Goal: Task Accomplishment & Management: Manage account settings

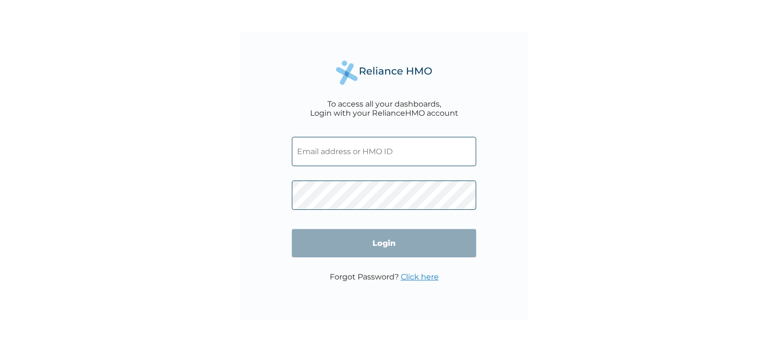
click at [345, 155] on input "text" at bounding box center [384, 151] width 184 height 29
type input "nwainno@yahoo.co.uk"
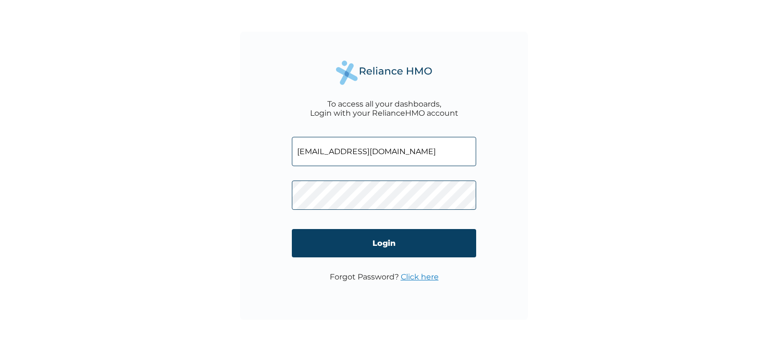
click at [417, 277] on link "Click here" at bounding box center [420, 276] width 38 height 9
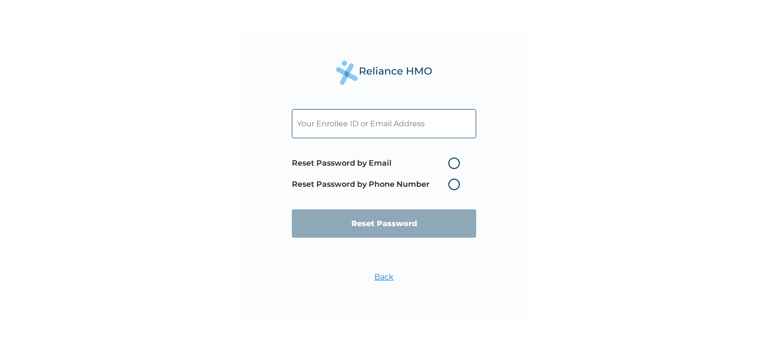
click at [393, 121] on input "text" at bounding box center [384, 123] width 184 height 29
paste input "NEM/10008/A"
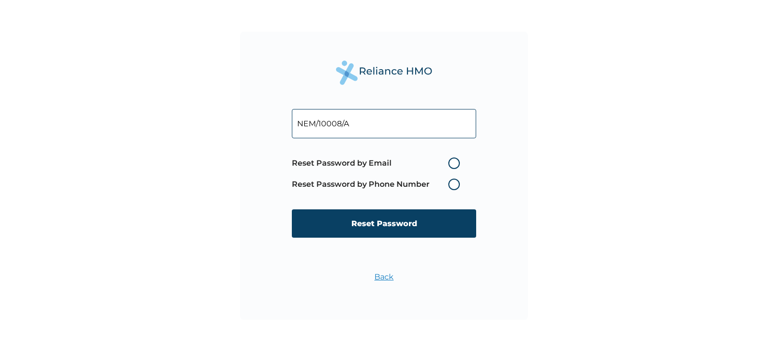
type input "NEM/10008/A"
click at [453, 164] on label "Reset Password by Email" at bounding box center [378, 163] width 173 height 12
click at [450, 164] on input "Reset Password by Email" at bounding box center [442, 163] width 15 height 15
radio input "true"
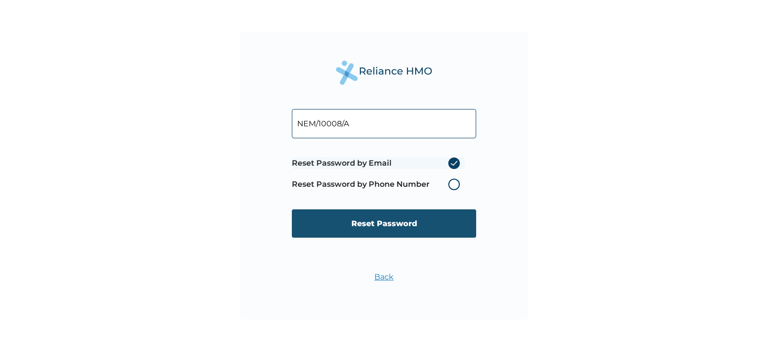
click at [381, 221] on input "Reset Password" at bounding box center [384, 223] width 184 height 28
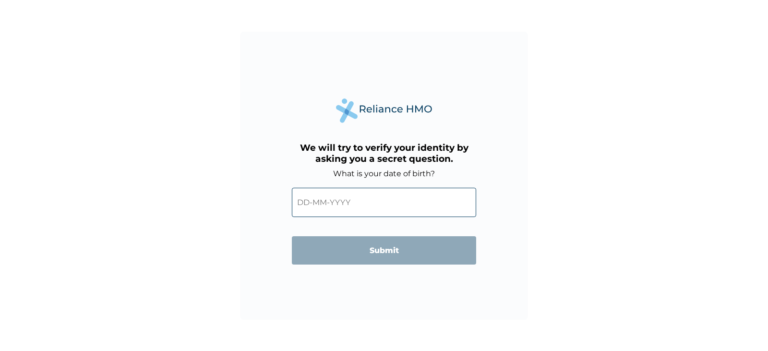
click at [360, 203] on input "text" at bounding box center [384, 202] width 184 height 29
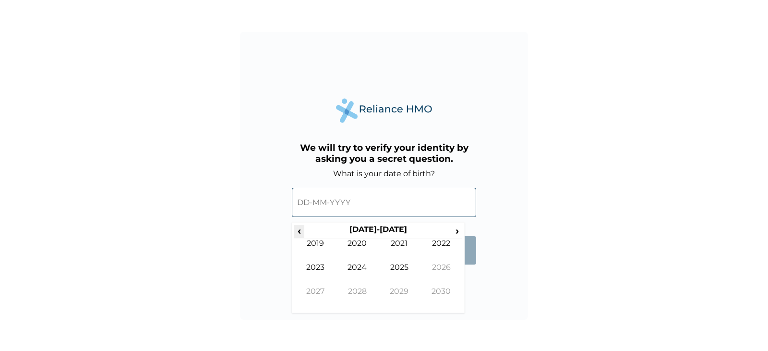
click at [299, 231] on span "‹" at bounding box center [299, 231] width 10 height 12
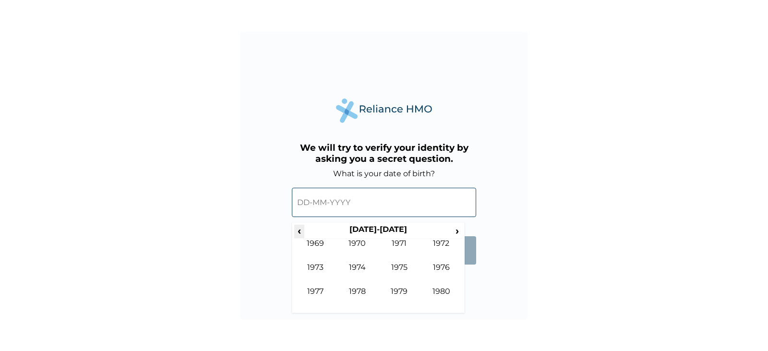
click at [299, 231] on span "‹" at bounding box center [299, 231] width 10 height 12
click at [445, 269] on td "1966" at bounding box center [442, 275] width 42 height 24
click at [447, 267] on td "Aug" at bounding box center [442, 275] width 42 height 24
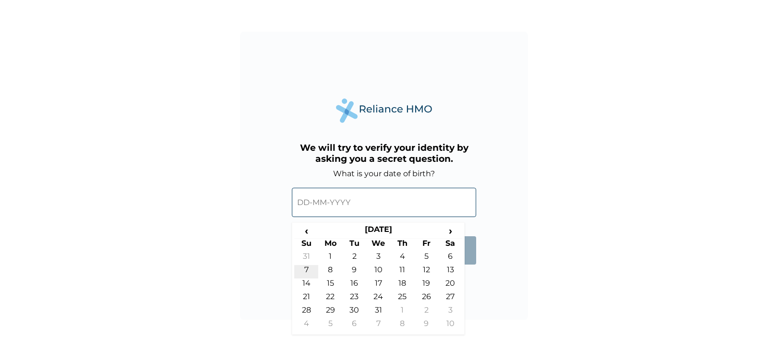
click at [304, 267] on td "7" at bounding box center [306, 271] width 24 height 13
type input "07-08-1966"
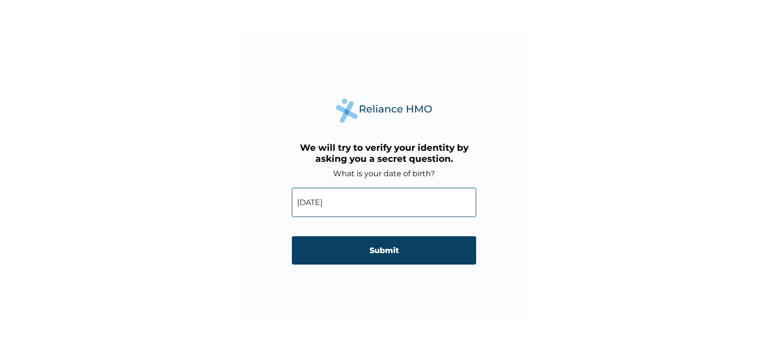
click at [384, 250] on input "Submit" at bounding box center [384, 250] width 184 height 28
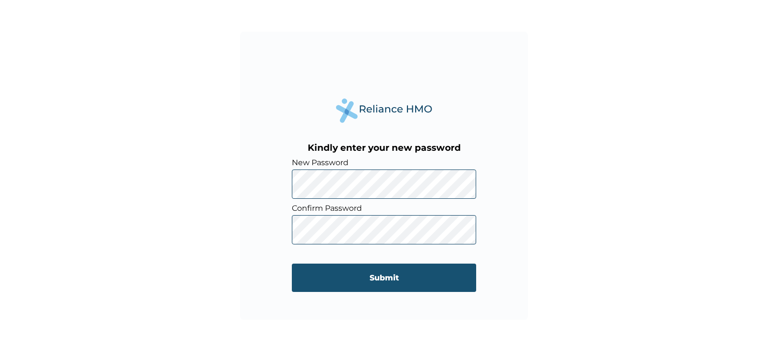
click at [396, 280] on input "Submit" at bounding box center [384, 278] width 184 height 28
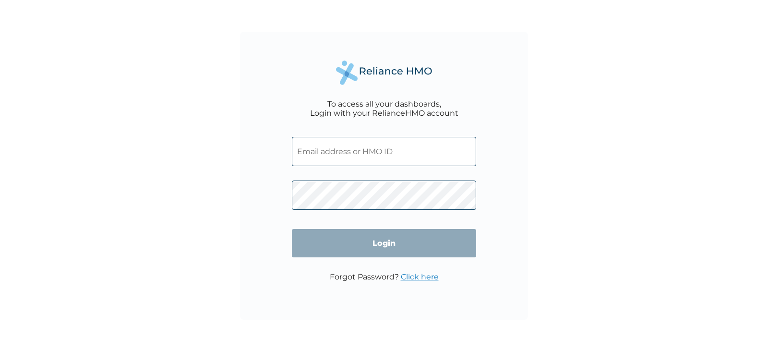
type input "nem/10008/a"
click at [385, 243] on input "Login" at bounding box center [384, 243] width 184 height 28
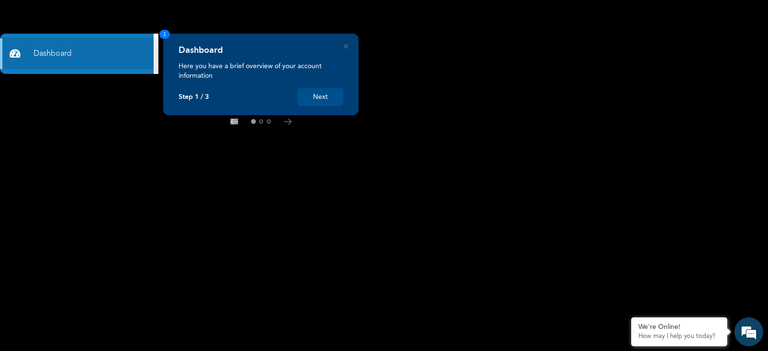
click at [316, 97] on button "Next" at bounding box center [321, 97] width 46 height 18
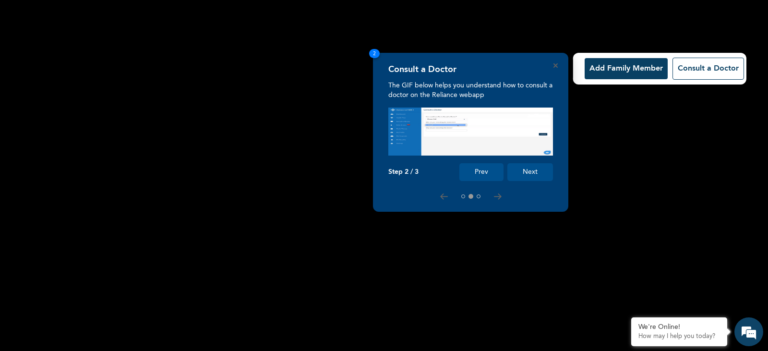
click at [631, 68] on button "Add Family Member" at bounding box center [626, 68] width 83 height 21
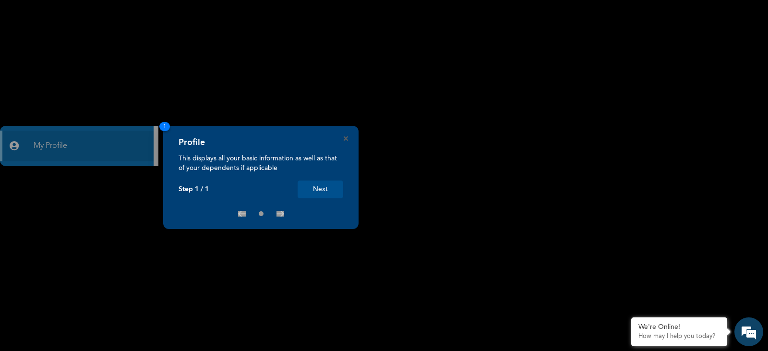
click at [318, 186] on button "Next" at bounding box center [321, 189] width 46 height 18
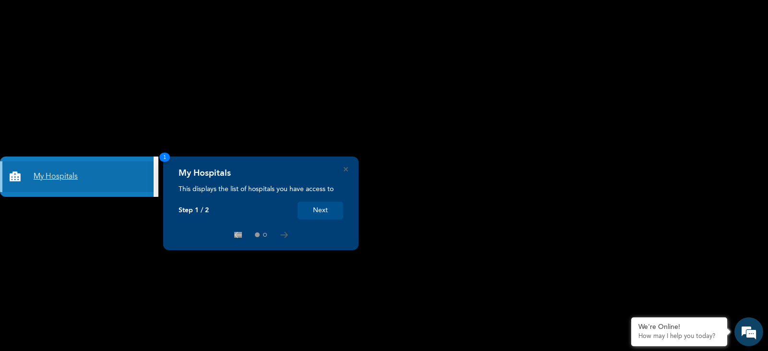
click at [50, 175] on link "My Hospitals" at bounding box center [77, 176] width 154 height 31
click at [321, 208] on button "Next" at bounding box center [321, 211] width 46 height 18
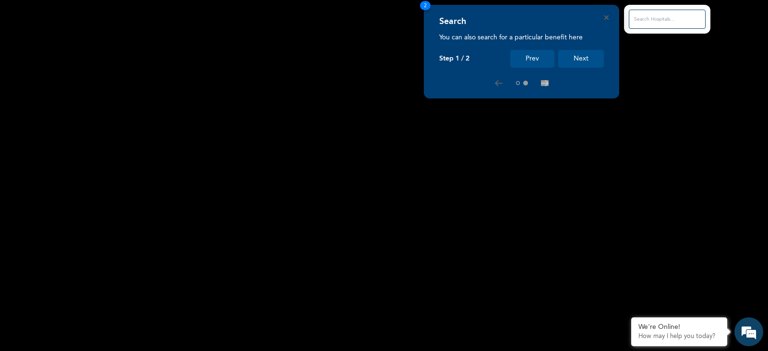
click at [646, 21] on input "text" at bounding box center [667, 19] width 77 height 19
click at [580, 57] on button "Next" at bounding box center [581, 59] width 46 height 18
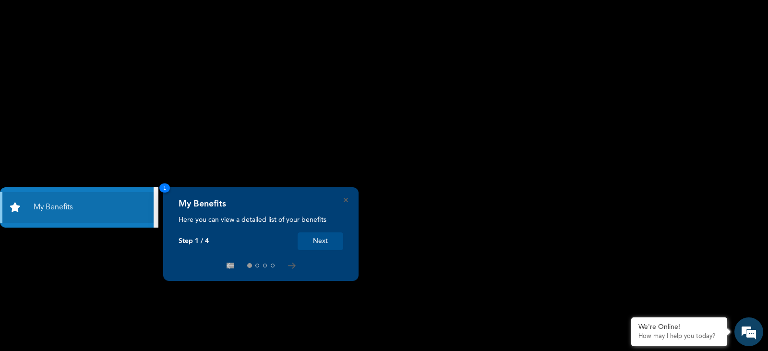
click at [318, 241] on button "Next" at bounding box center [321, 241] width 46 height 18
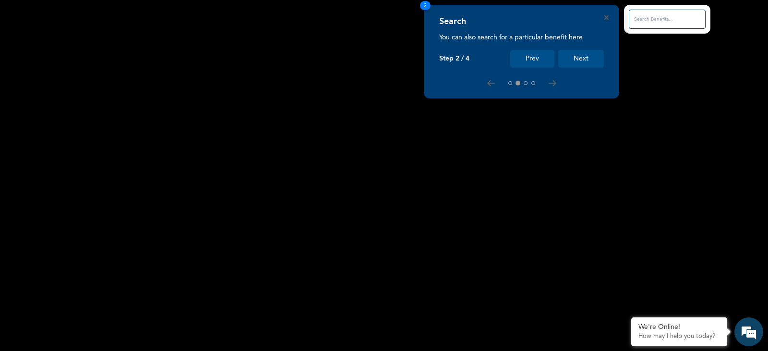
click at [581, 61] on button "Next" at bounding box center [581, 59] width 46 height 18
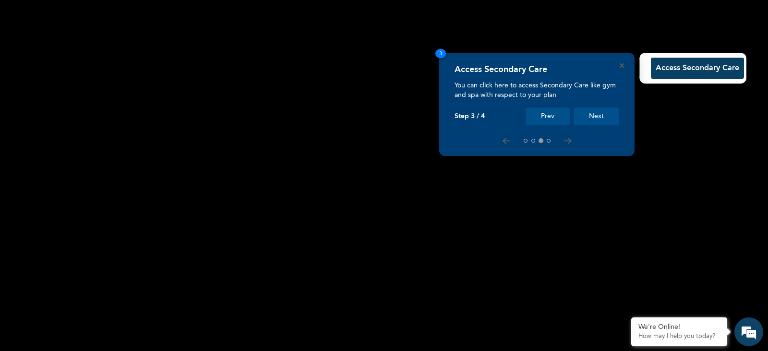
click at [552, 119] on button "Prev" at bounding box center [548, 117] width 44 height 18
click at [503, 138] on icon at bounding box center [507, 141] width 8 height 6
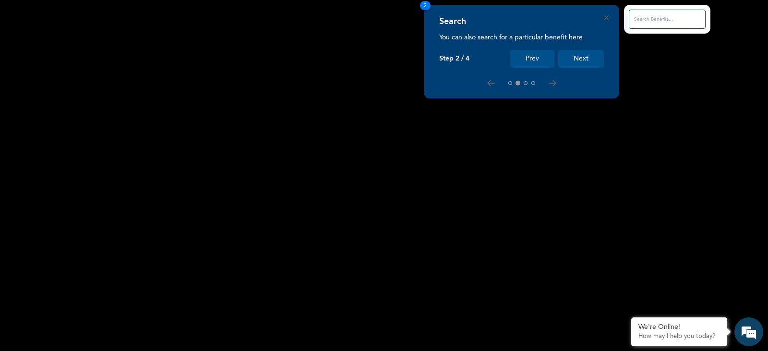
click at [488, 76] on div "Search You can also search for a particular benefit here Step 2 / 4 Prev Next 2" at bounding box center [521, 52] width 195 height 94
click at [487, 83] on icon at bounding box center [491, 83] width 8 height 6
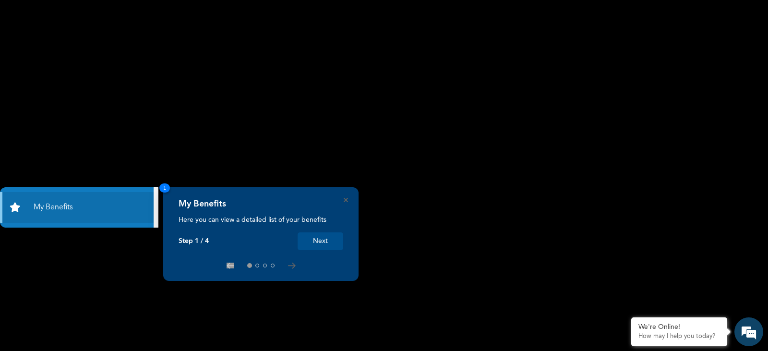
click at [218, 212] on div "My Benefits" at bounding box center [261, 207] width 165 height 16
click at [315, 242] on button "Next" at bounding box center [321, 241] width 46 height 18
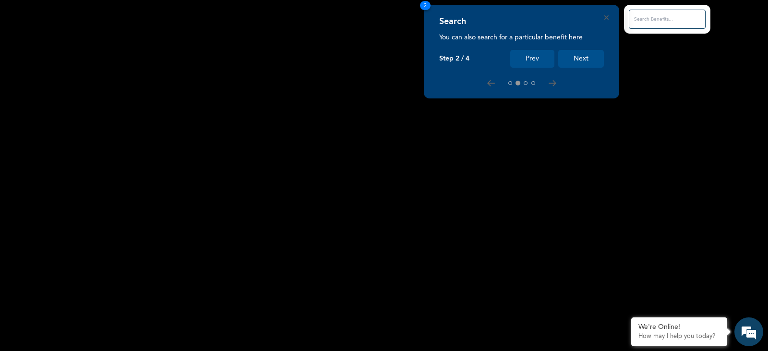
click at [580, 57] on button "Next" at bounding box center [581, 59] width 46 height 18
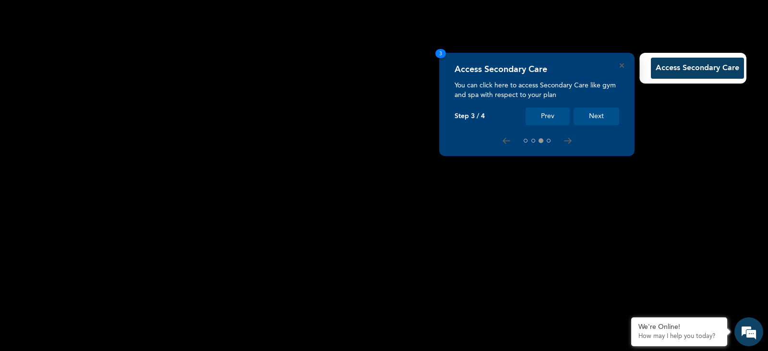
click at [594, 117] on button "Next" at bounding box center [597, 117] width 46 height 18
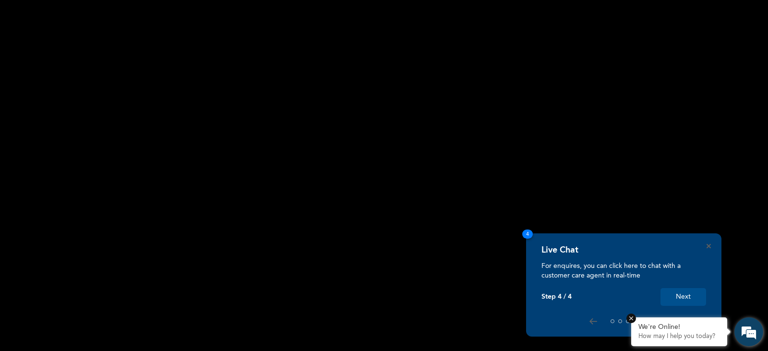
click at [682, 337] on p "How may I help you today?" at bounding box center [679, 337] width 82 height 8
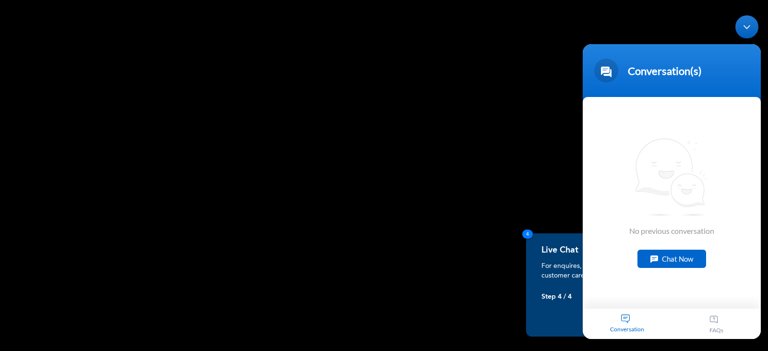
click at [676, 259] on div "Chat Now" at bounding box center [672, 258] width 69 height 18
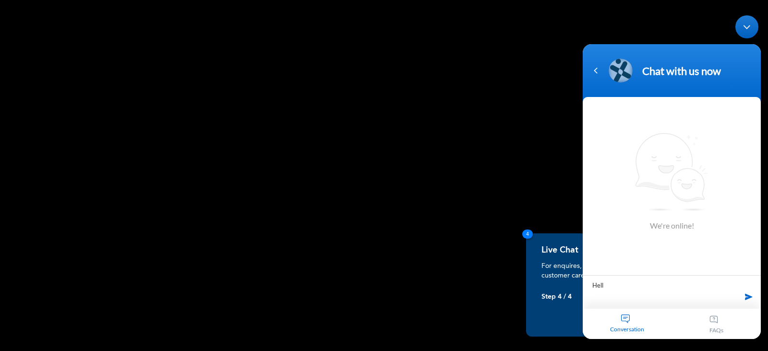
type textarea "Hello"
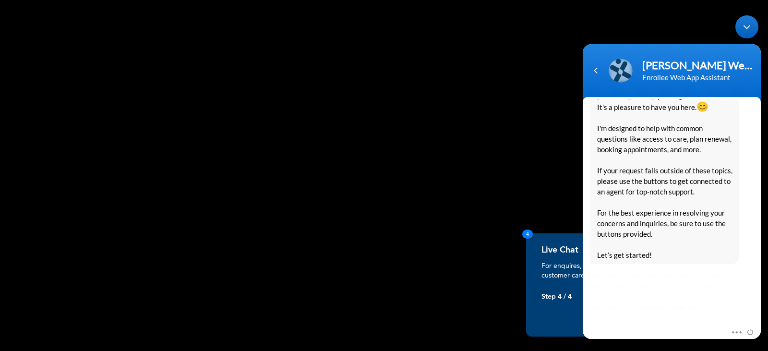
scroll to position [212, 0]
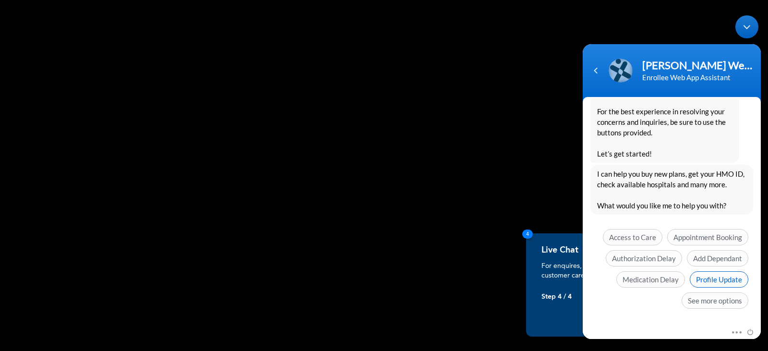
click at [722, 280] on span "Profile Update" at bounding box center [719, 279] width 59 height 16
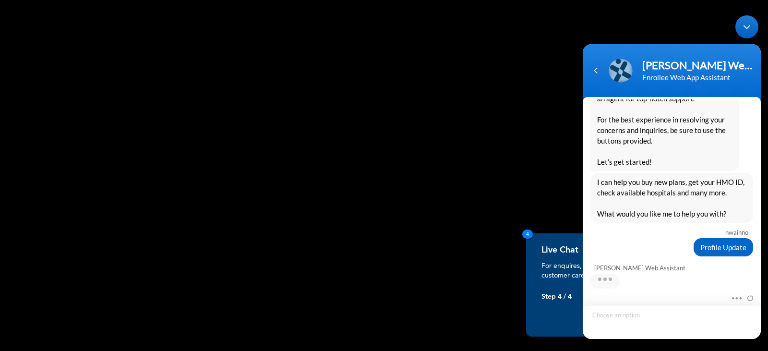
scroll to position [239, 0]
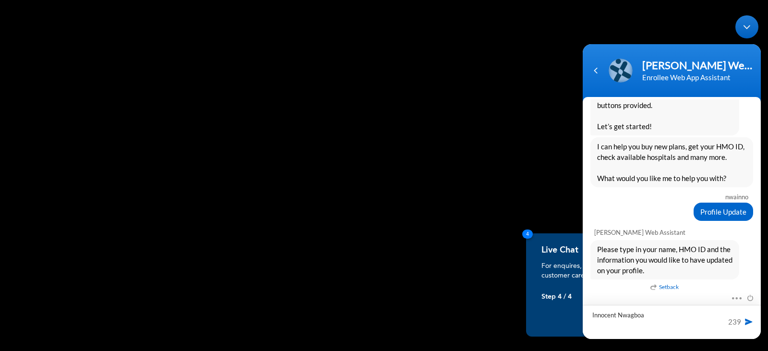
type textarea "Innocent Nwagboa"
click at [748, 320] on span at bounding box center [749, 321] width 10 height 10
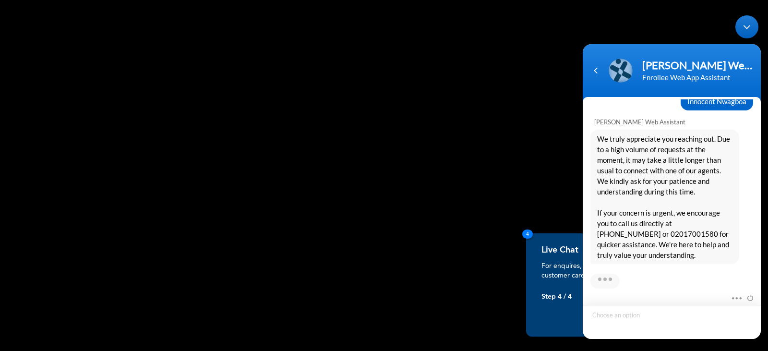
scroll to position [493, 0]
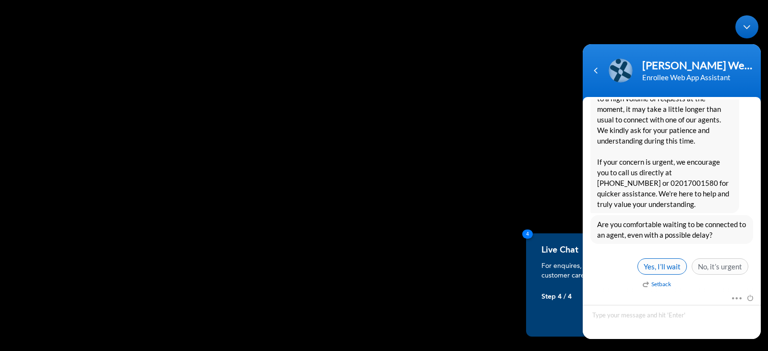
click at [647, 267] on span "Yes, I’ll wait" at bounding box center [662, 266] width 49 height 16
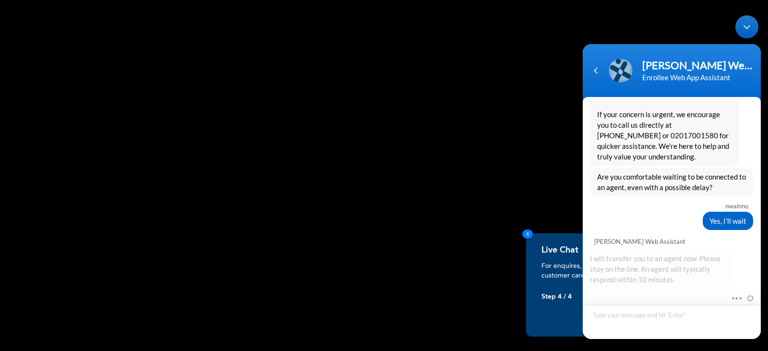
scroll to position [617, 0]
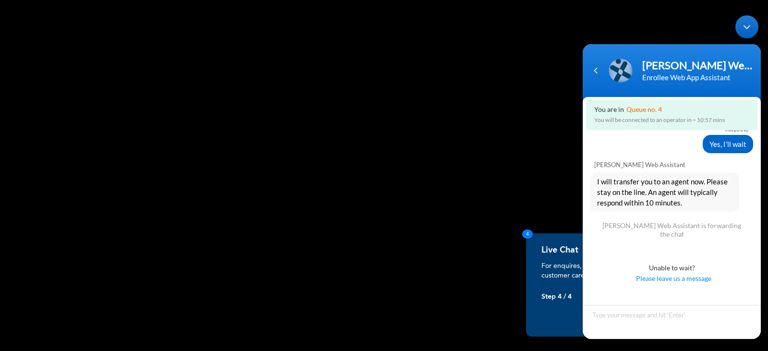
click at [549, 301] on p "Step 4 / 4" at bounding box center [556, 297] width 30 height 8
click at [744, 26] on div "Minimize live chat window" at bounding box center [746, 26] width 23 height 23
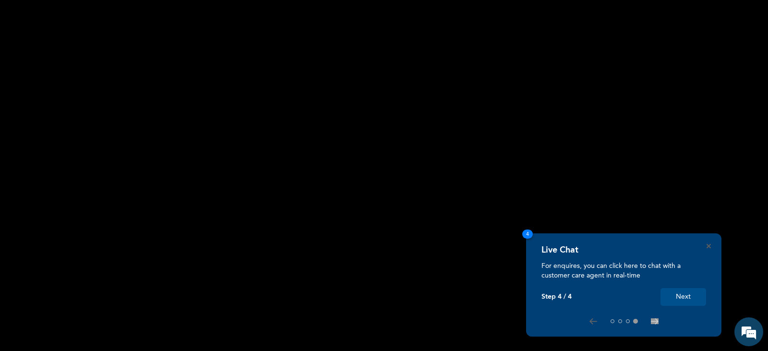
click at [681, 299] on button "Next" at bounding box center [684, 297] width 46 height 18
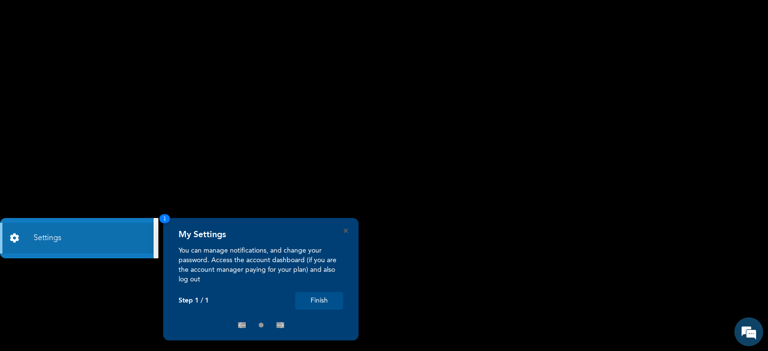
click at [316, 301] on button "Finish" at bounding box center [319, 301] width 48 height 18
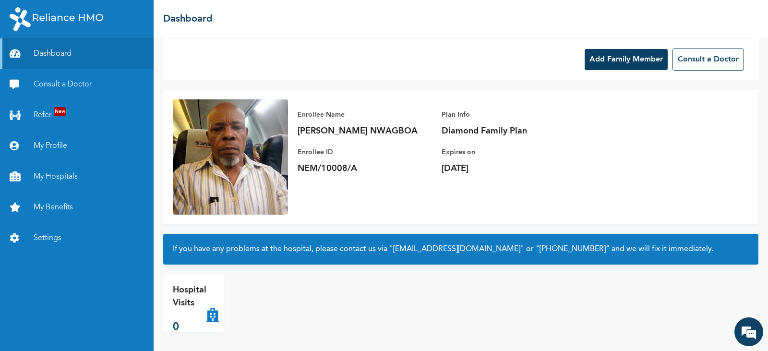
scroll to position [634, 0]
click at [44, 211] on link "My Benefits" at bounding box center [77, 207] width 154 height 31
